Goal: Check status

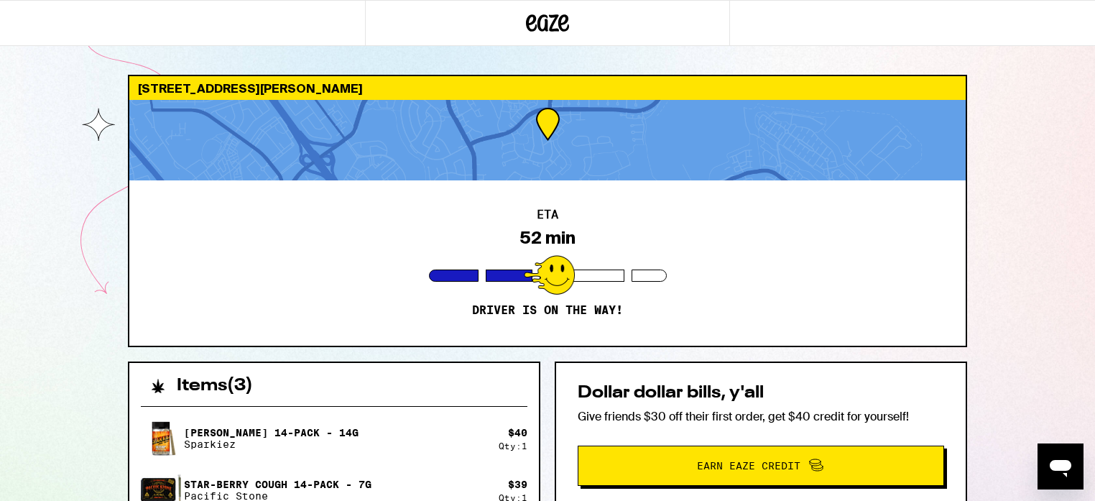
click at [289, 307] on div "ETA 52 min Driver is on the way!" at bounding box center [547, 262] width 837 height 165
click at [458, 330] on div "ETA 52 min Driver is on the way!" at bounding box center [547, 262] width 837 height 165
drag, startPoint x: 431, startPoint y: 192, endPoint x: 241, endPoint y: 129, distance: 200.7
click at [426, 192] on div "ETA 52 min Driver is on the way!" at bounding box center [547, 262] width 837 height 165
click at [65, 140] on div "[STREET_ADDRESS][PERSON_NAME] ETA 52 min Driver is on the way! Items ( 3 ) [PER…" at bounding box center [547, 422] width 1095 height 844
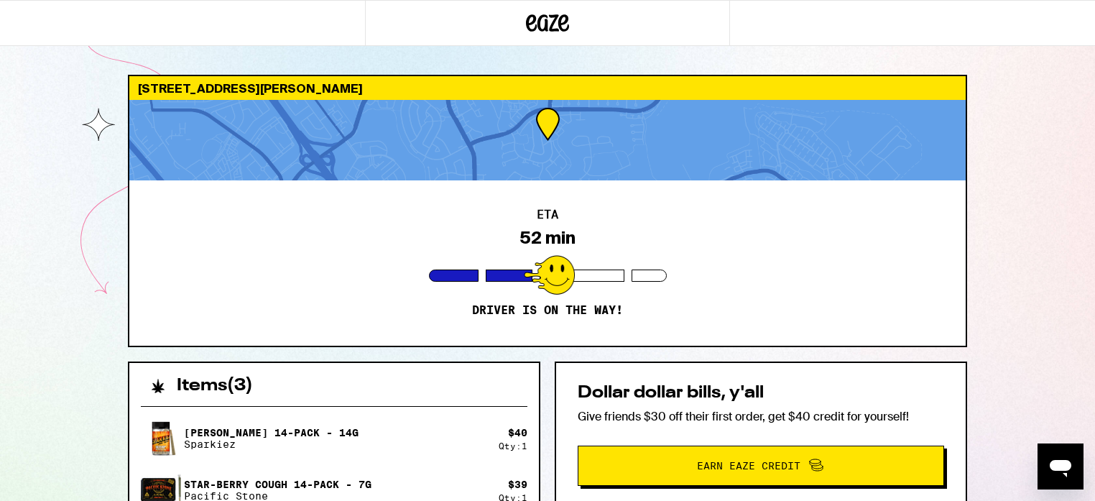
drag, startPoint x: 70, startPoint y: 137, endPoint x: 105, endPoint y: 121, distance: 37.7
click at [105, 121] on div "[STREET_ADDRESS][PERSON_NAME] ETA 52 min Driver is on the way! Items ( 3 ) [PER…" at bounding box center [547, 422] width 1095 height 844
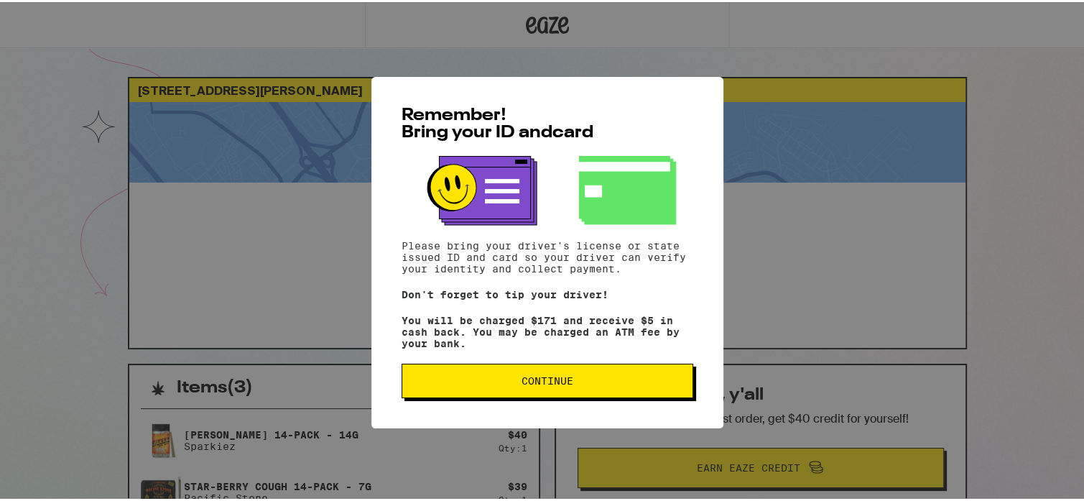
click at [443, 379] on span "Continue" at bounding box center [547, 379] width 267 height 10
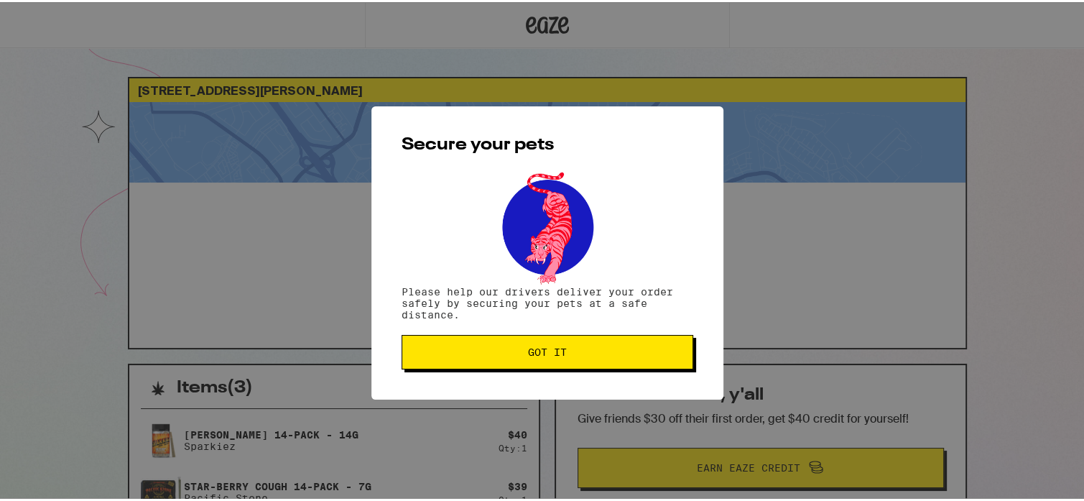
click at [418, 354] on span "Got it" at bounding box center [547, 350] width 267 height 10
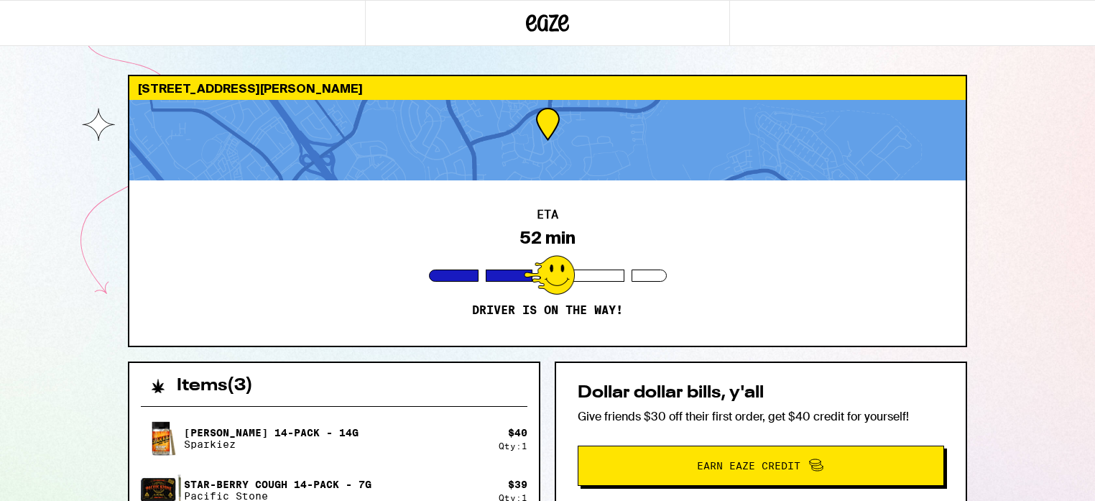
click at [439, 331] on div "ETA 52 min Driver is on the way!" at bounding box center [547, 262] width 837 height 165
